Goal: Check status: Check status

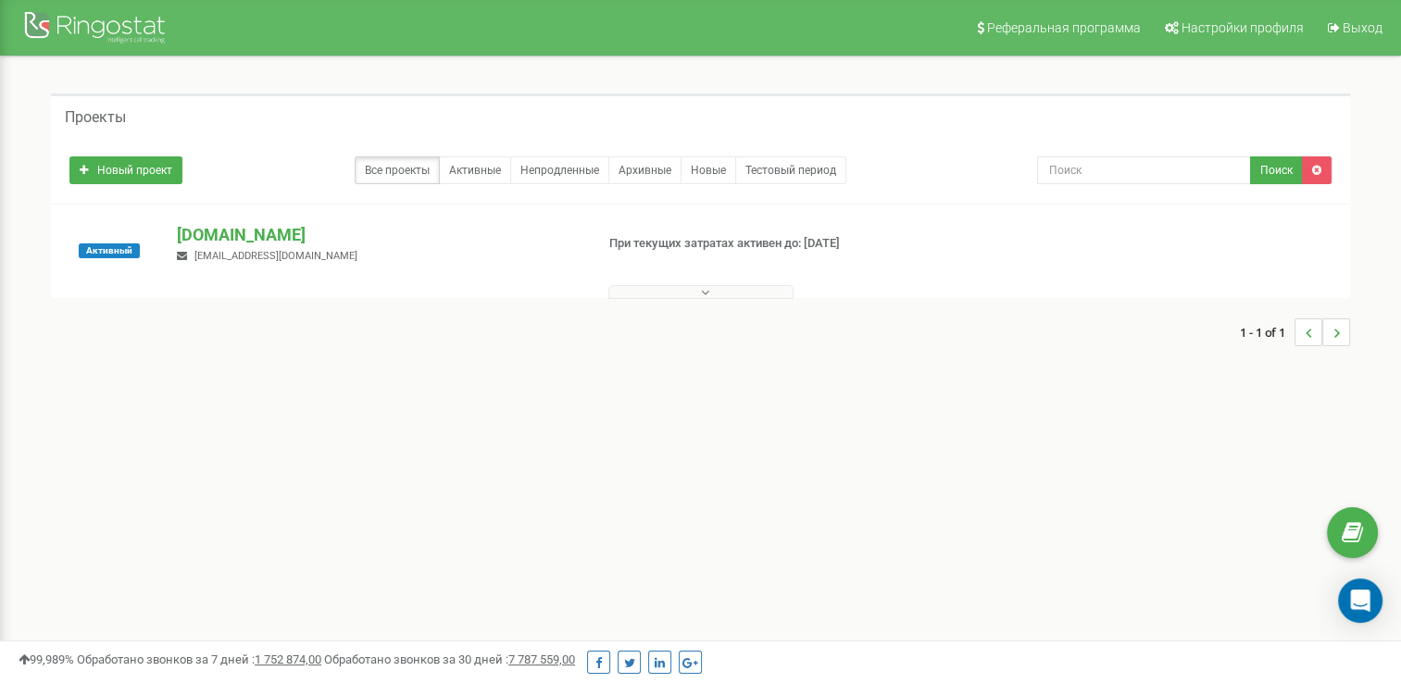
click at [705, 296] on icon at bounding box center [705, 292] width 8 height 13
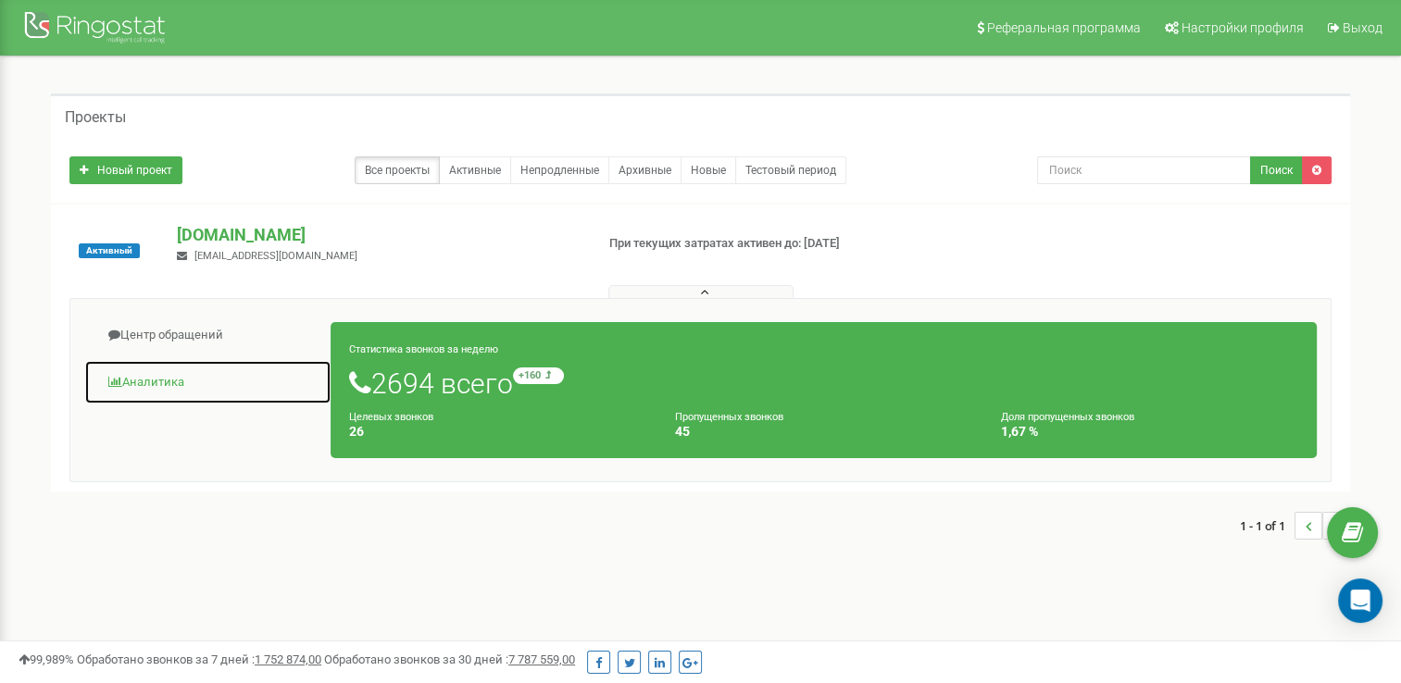
click at [181, 385] on link "Аналитика" at bounding box center [207, 382] width 247 height 45
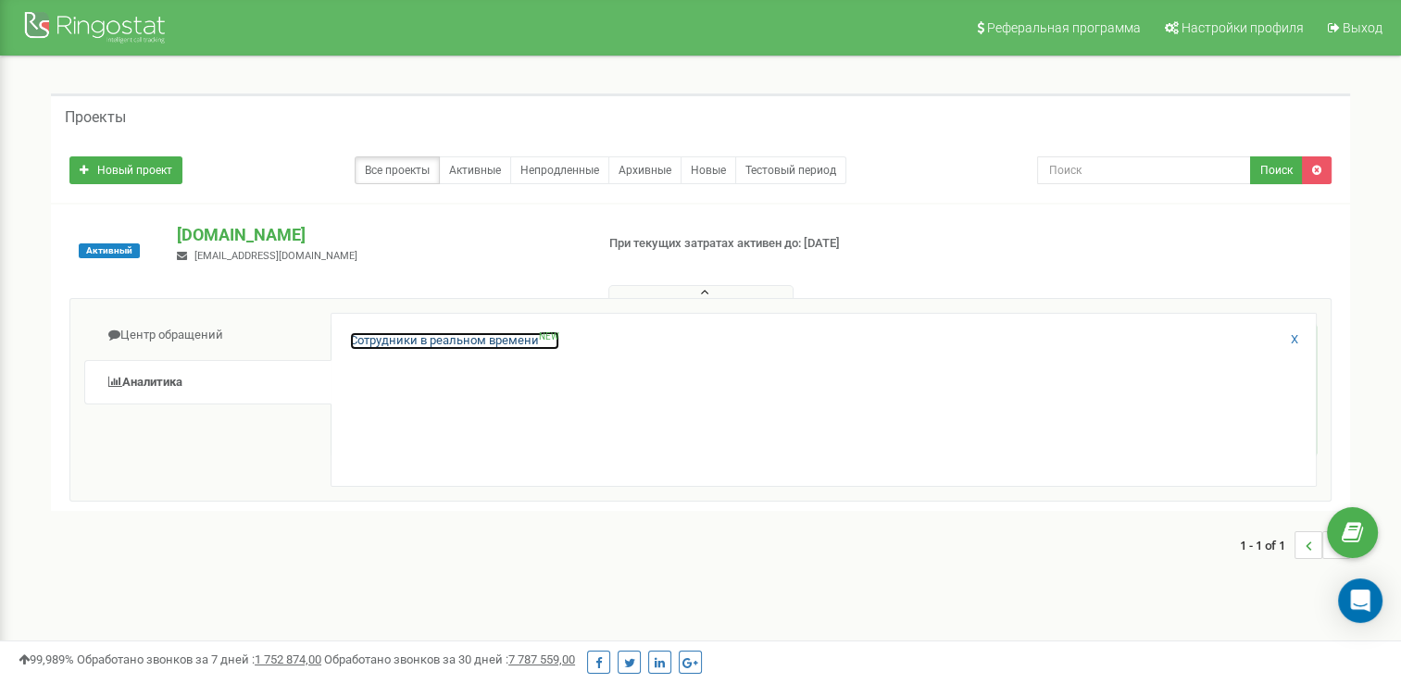
click at [382, 335] on link "Сотрудники в реальном времени NEW" at bounding box center [454, 341] width 209 height 18
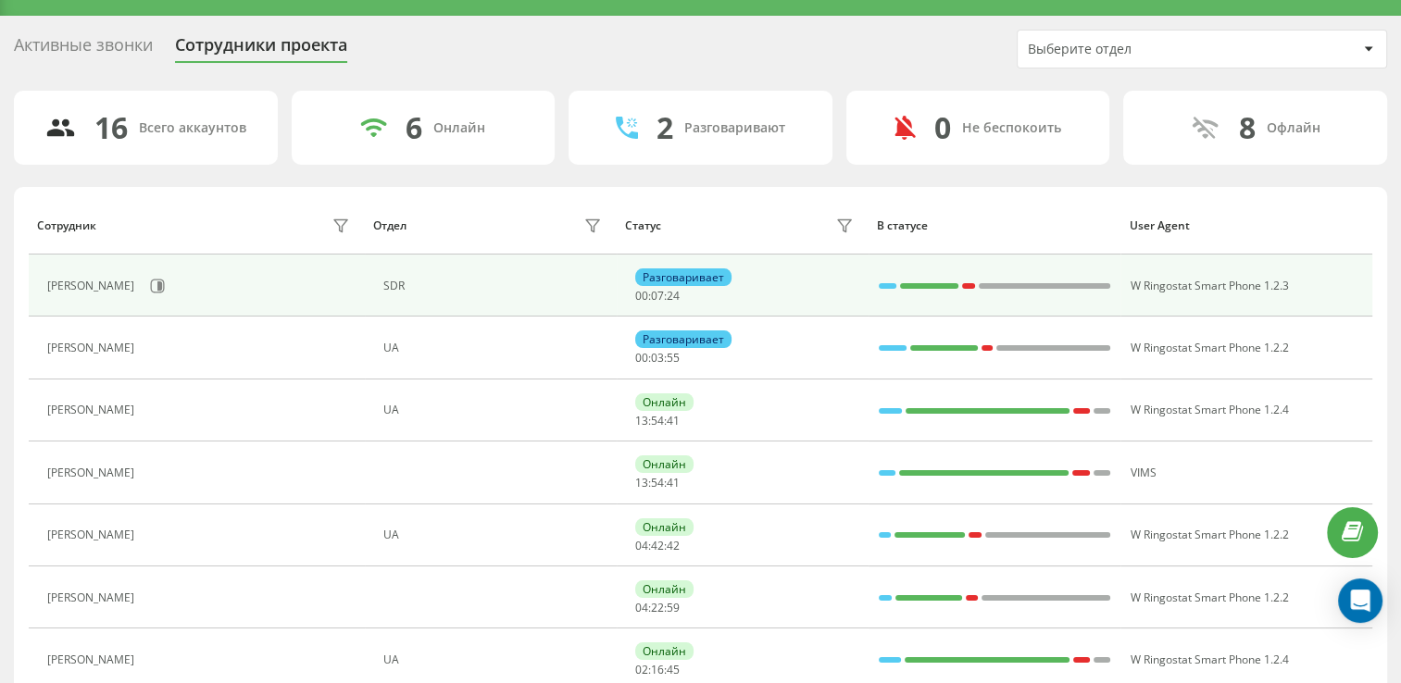
scroll to position [44, 0]
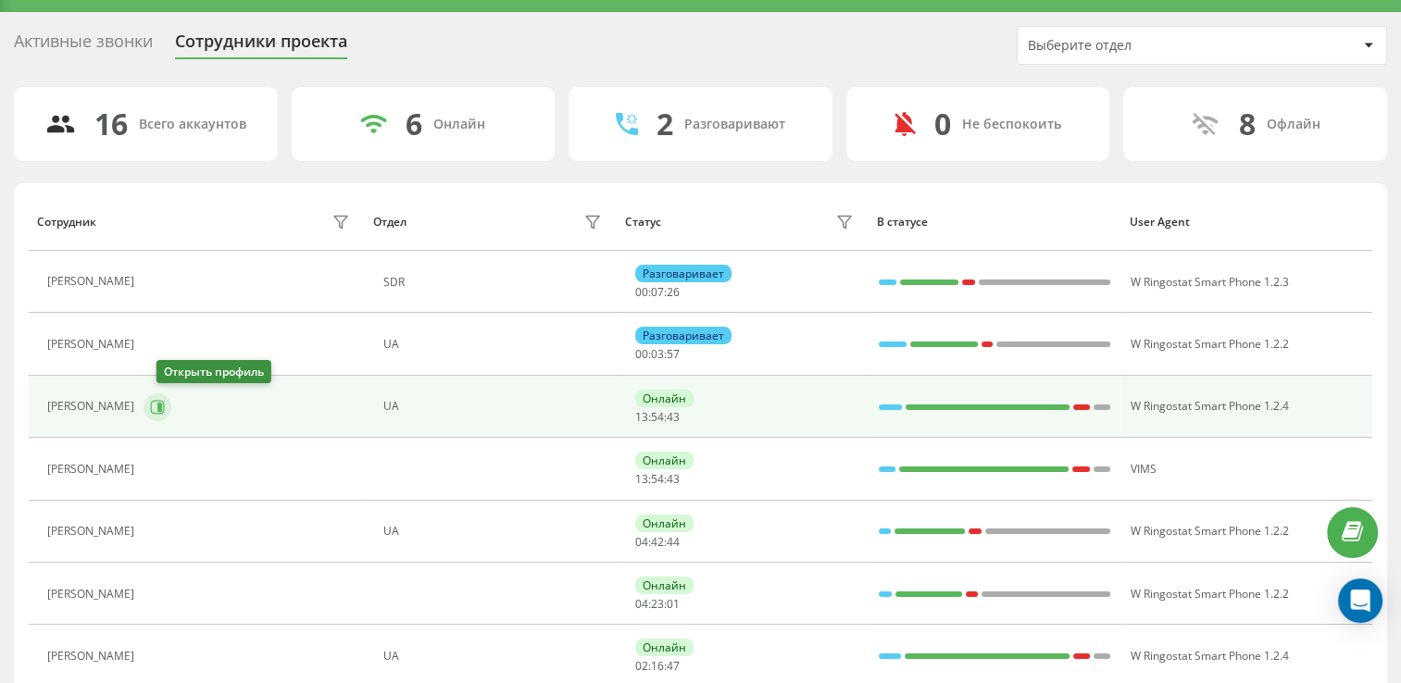
click at [165, 406] on icon at bounding box center [157, 407] width 15 height 15
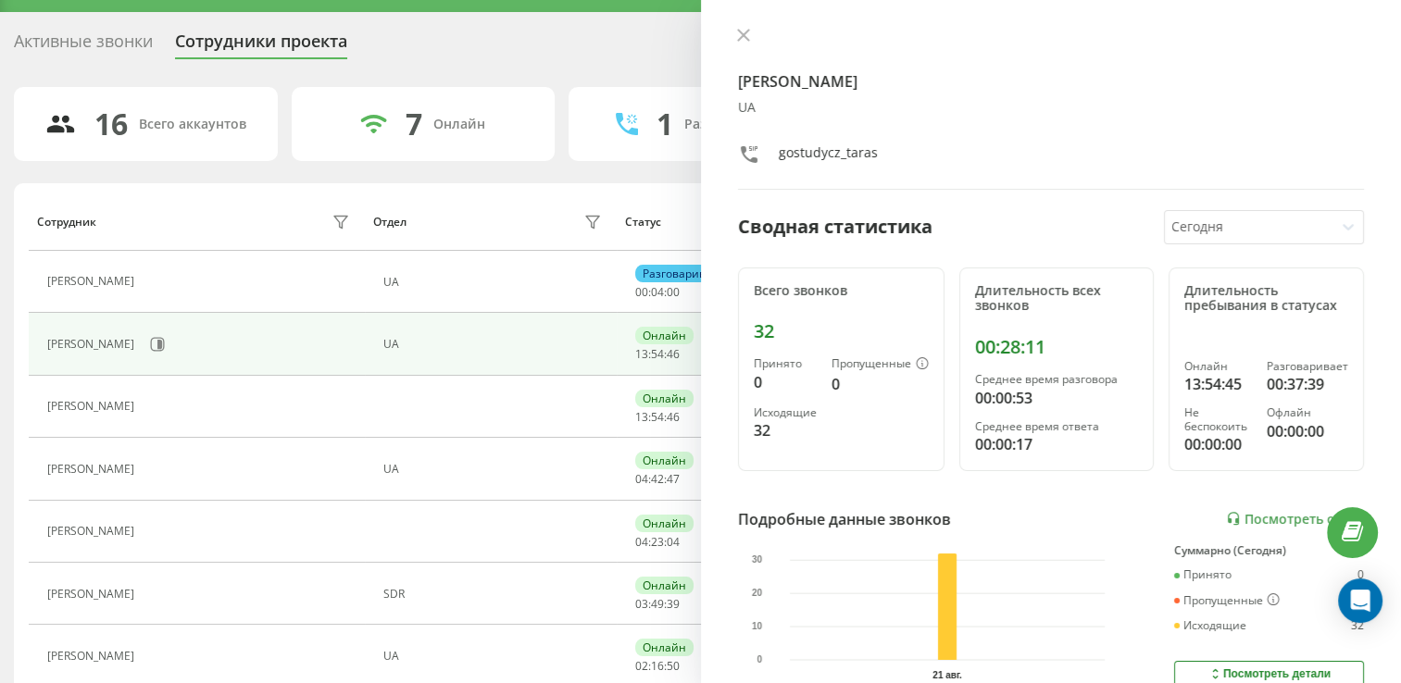
click at [629, 52] on div "Активные звонки Сотрудники проекта Выберите отдел" at bounding box center [700, 45] width 1373 height 39
click at [748, 37] on icon at bounding box center [743, 35] width 13 height 13
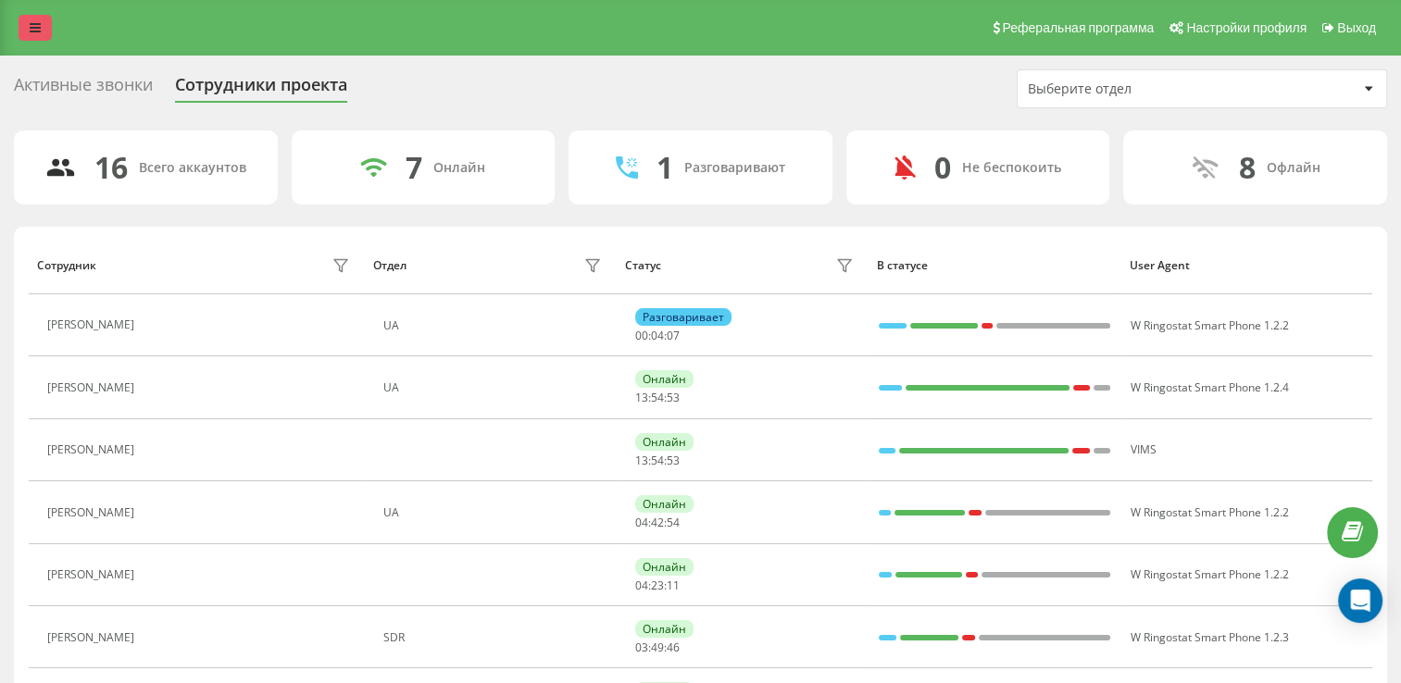
click at [45, 31] on link at bounding box center [35, 28] width 33 height 26
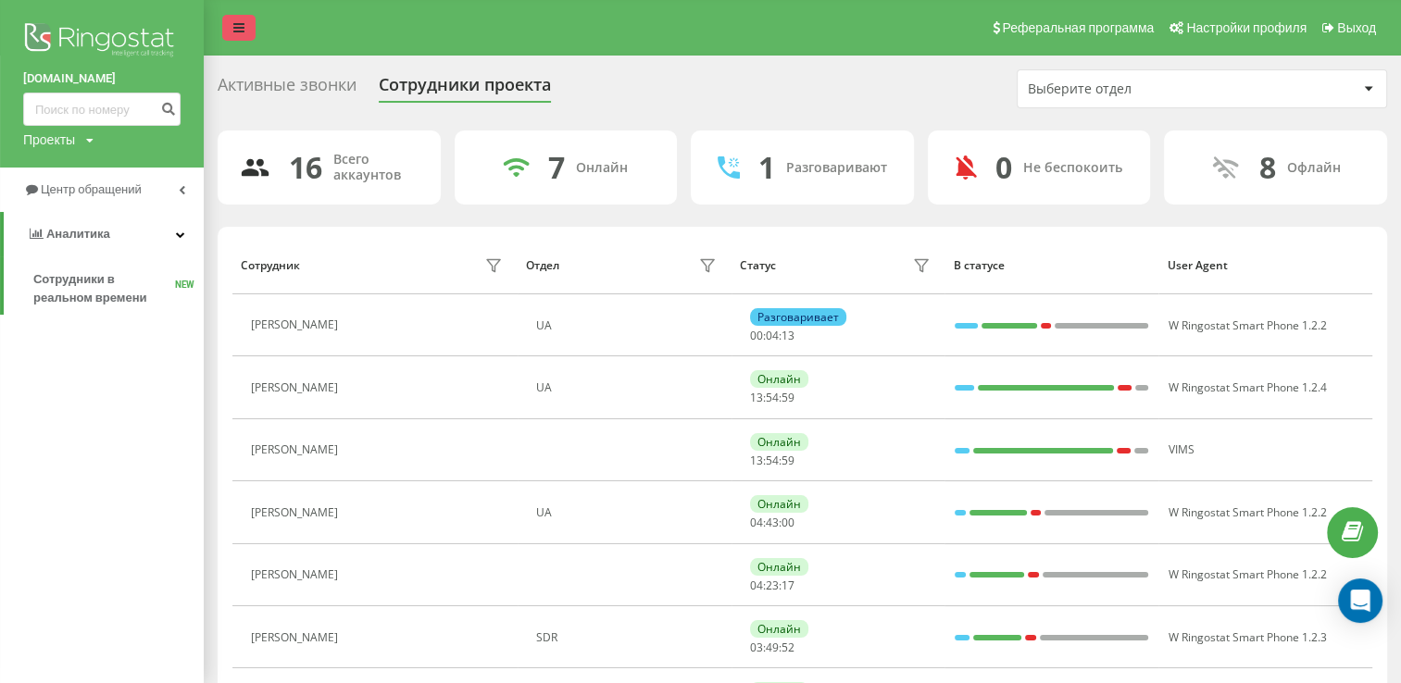
click at [244, 23] on icon at bounding box center [238, 27] width 11 height 13
